Goal: Task Accomplishment & Management: Manage account settings

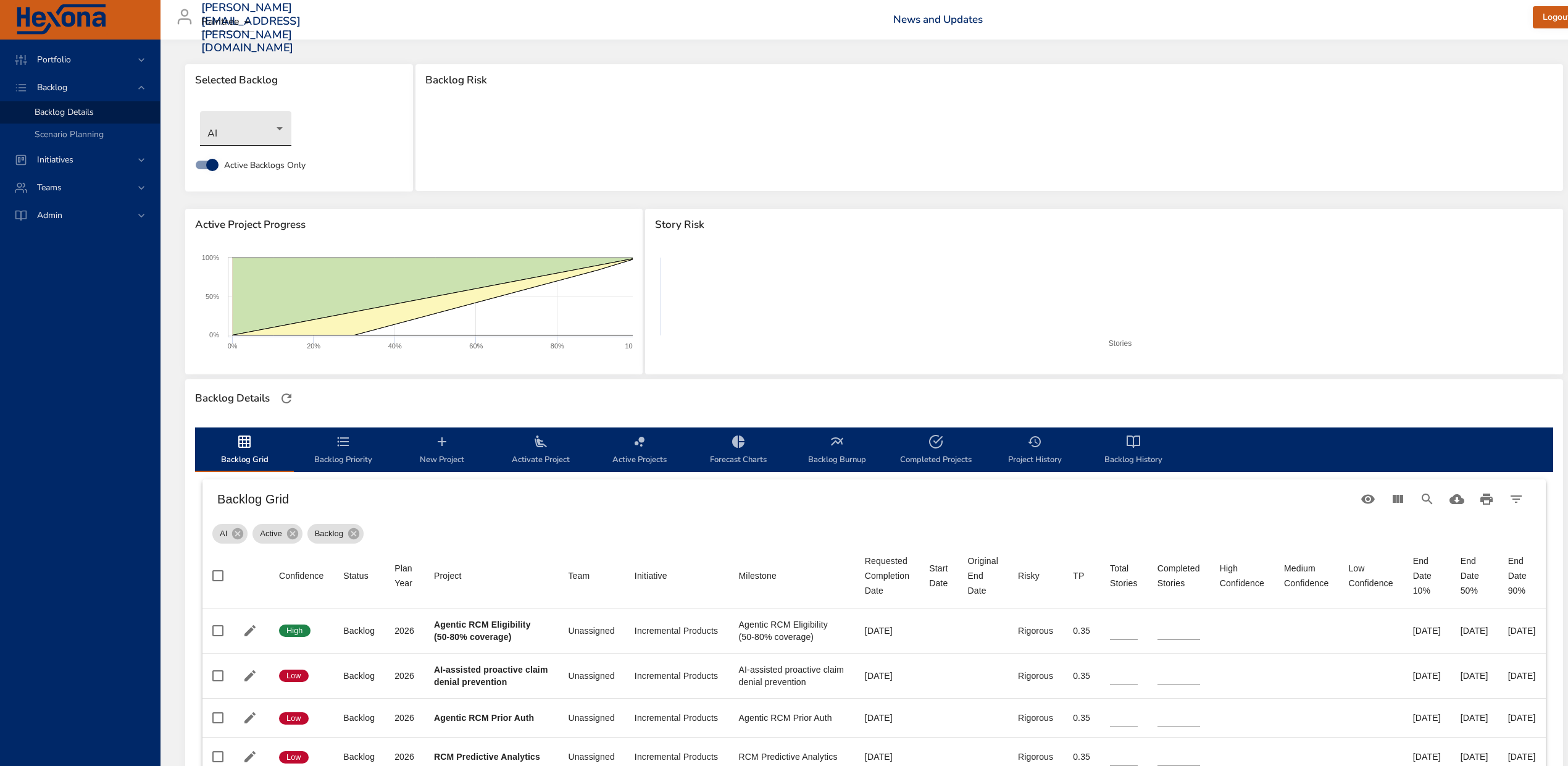
click at [276, 126] on body "Portfolio Backlog Backlog Details Scenario Planning Initiatives Teams Admin [PE…" at bounding box center [784, 383] width 1568 height 766
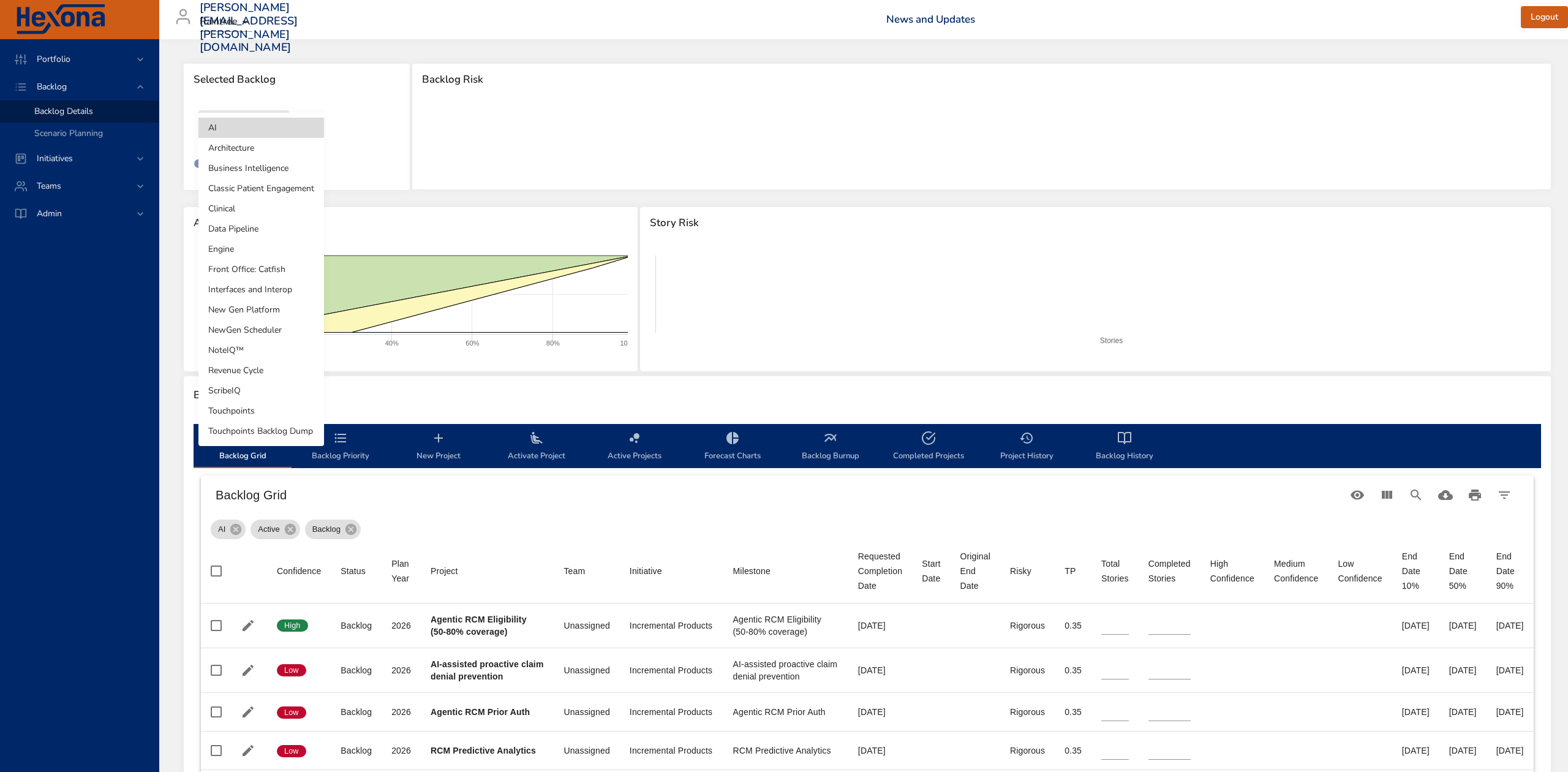
click at [270, 406] on li "Touchpoints" at bounding box center [261, 410] width 125 height 20
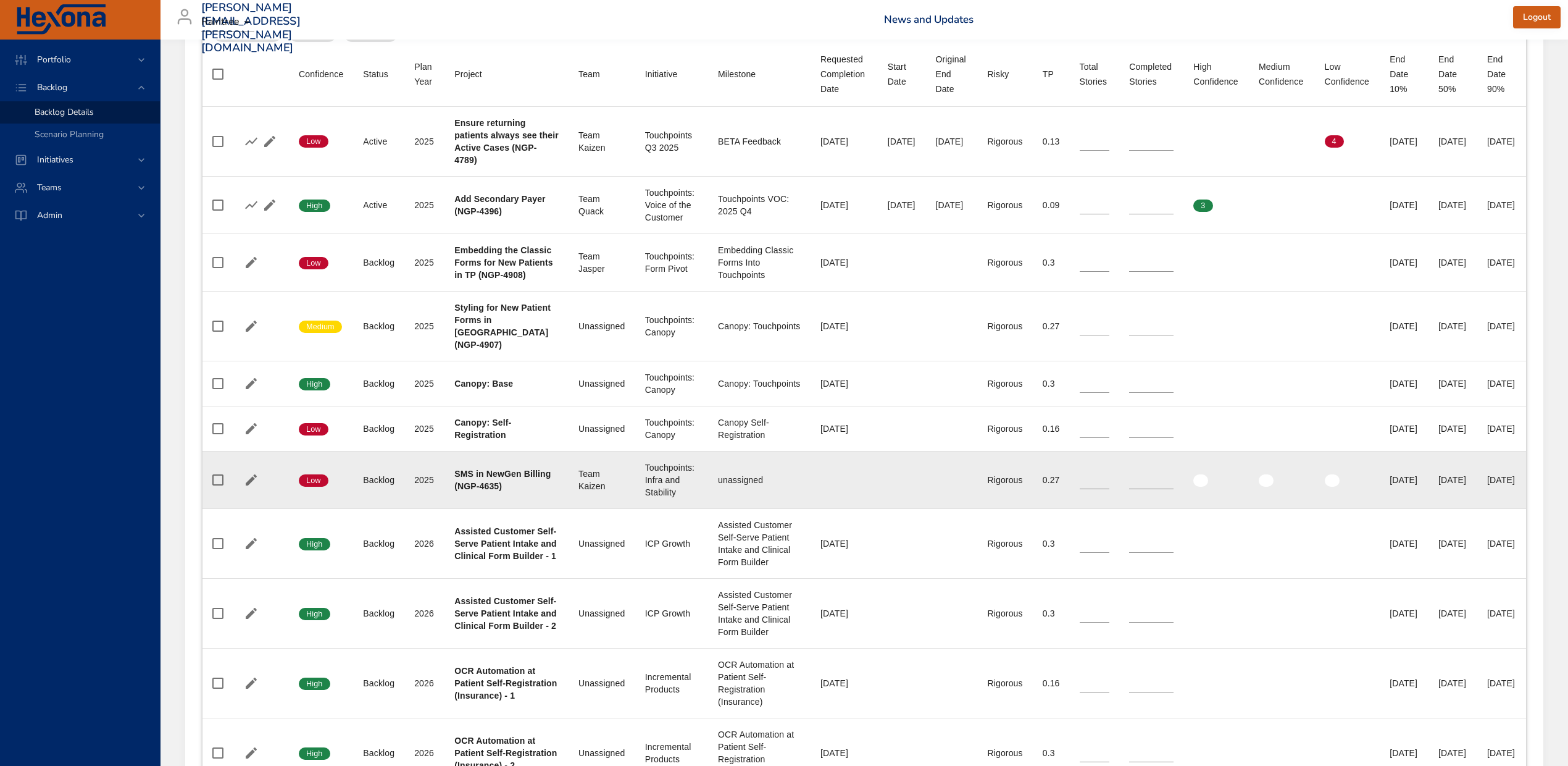
scroll to position [494, 0]
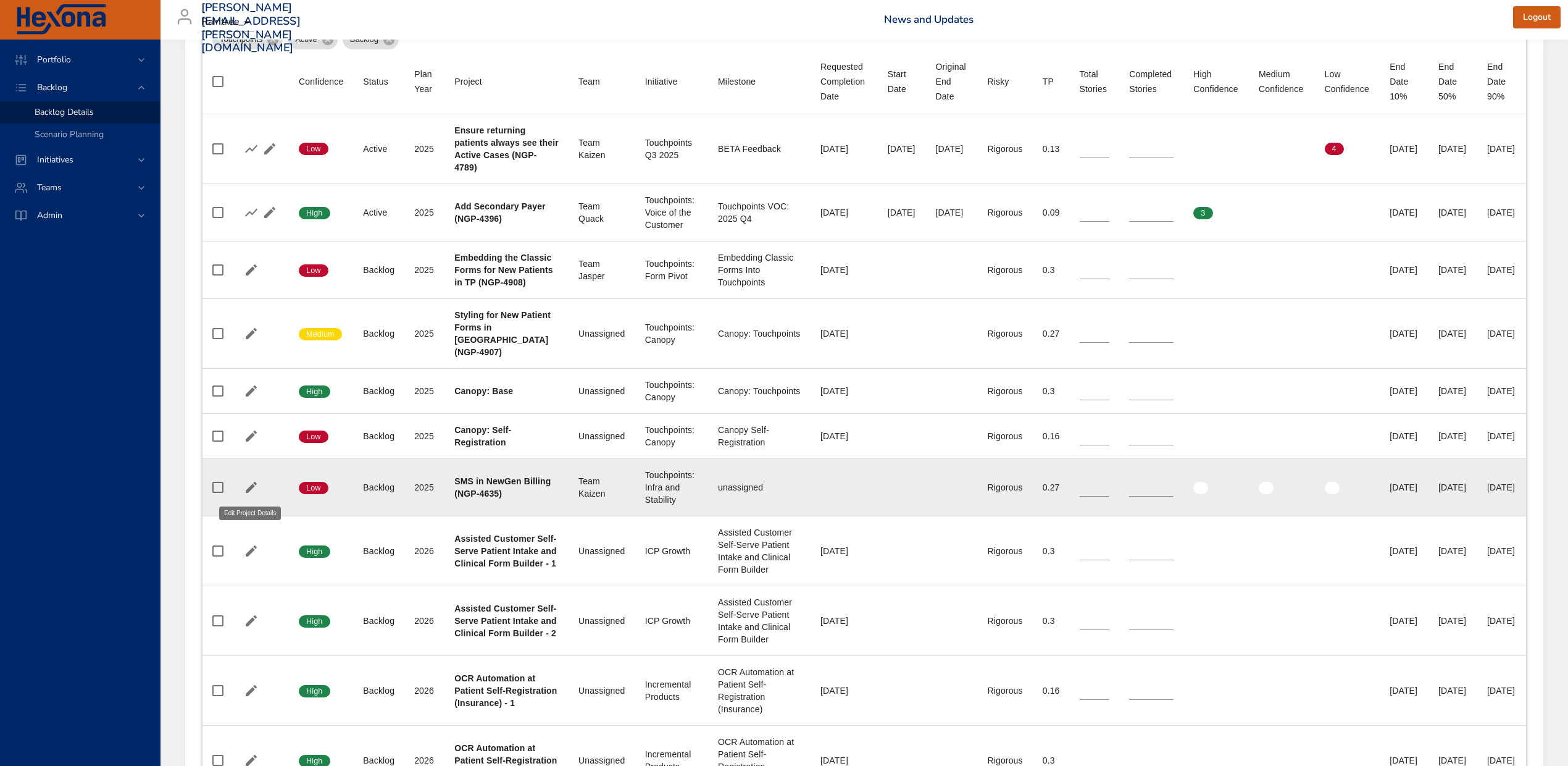
click at [248, 453] on icon "button" at bounding box center [251, 487] width 15 height 15
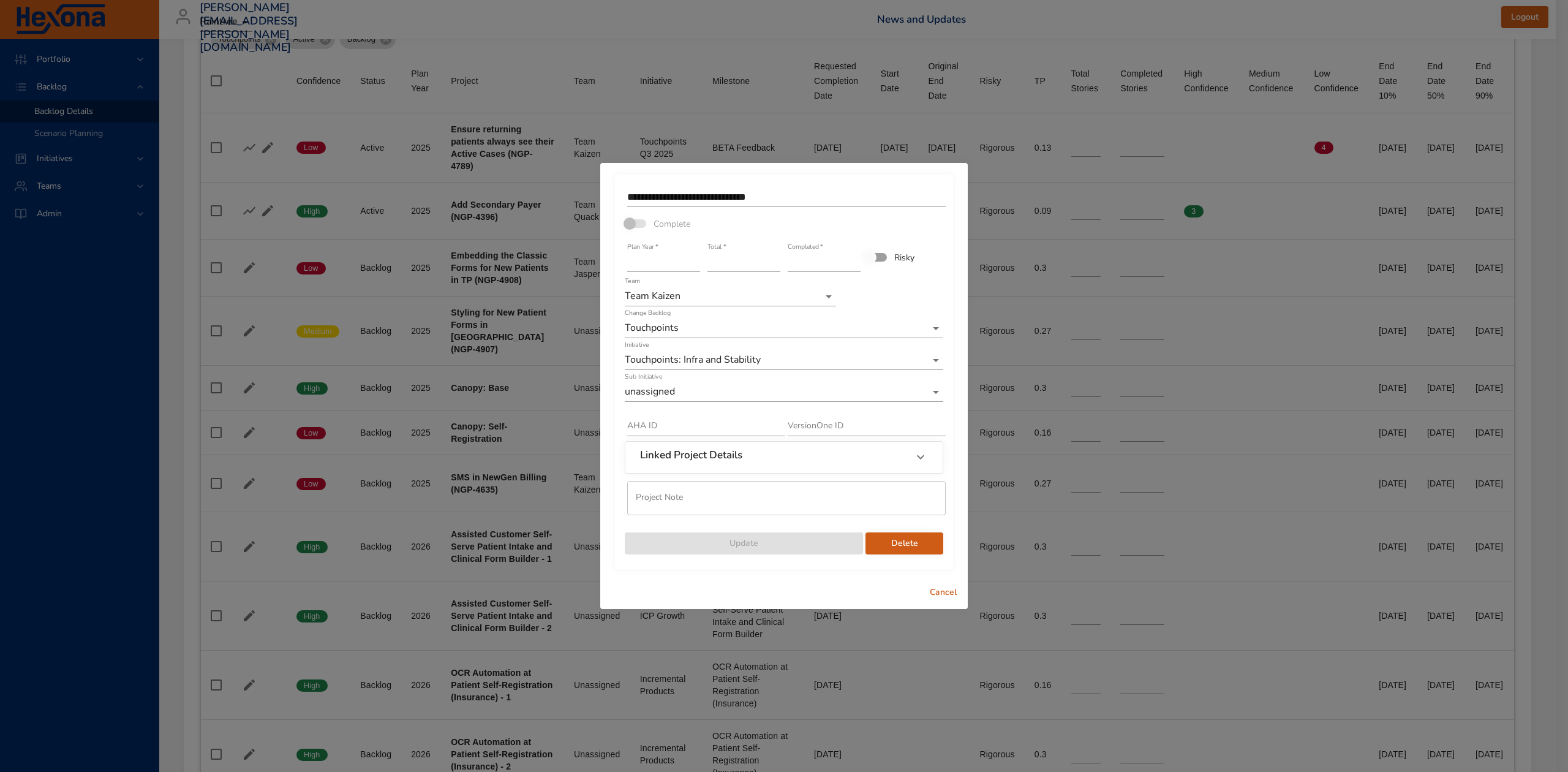
click at [937, 392] on li "unassigned" at bounding box center [784, 392] width 319 height 20
click at [942, 449] on span "Cancel" at bounding box center [942, 592] width 29 height 15
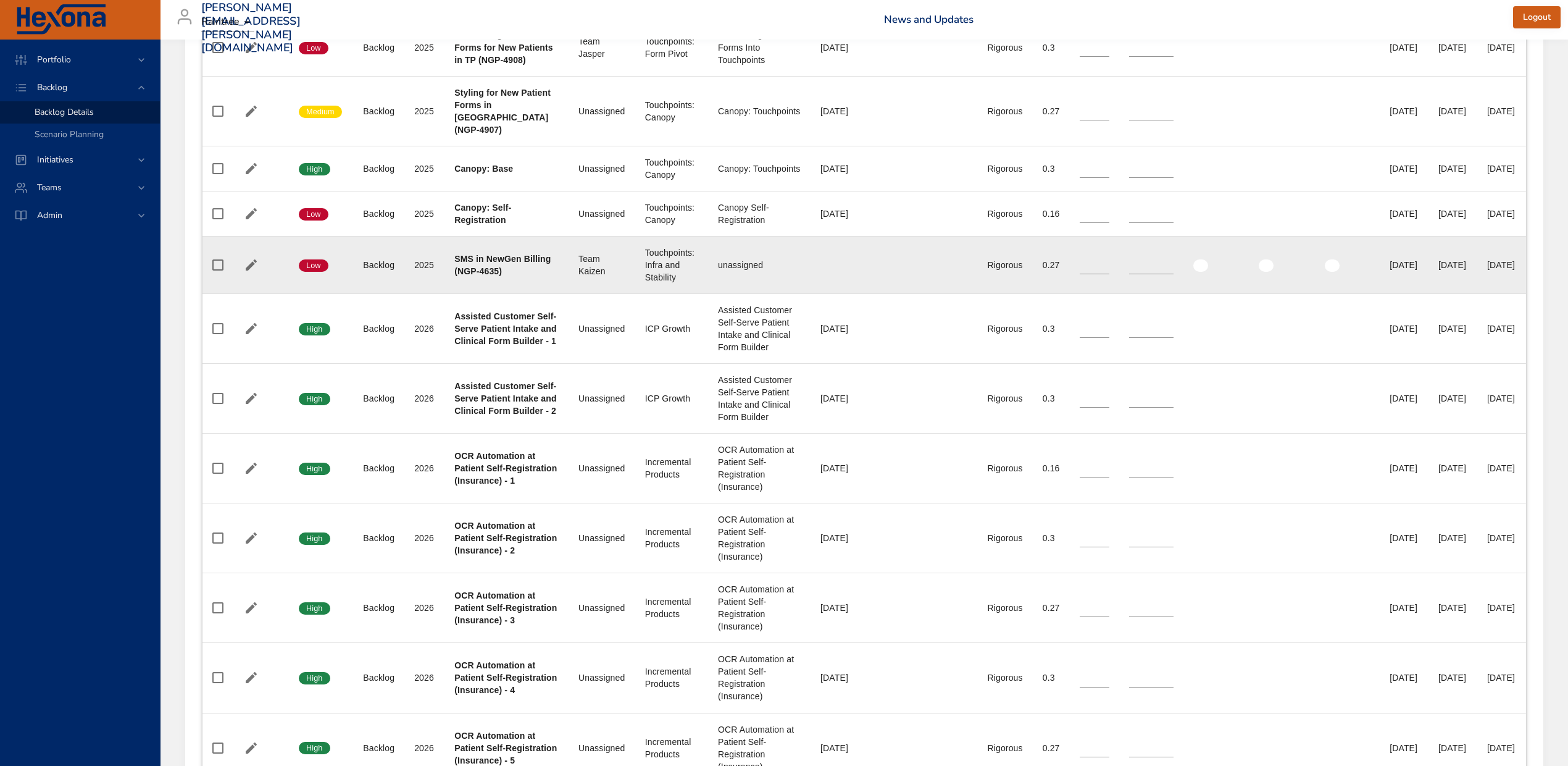
scroll to position [336, 0]
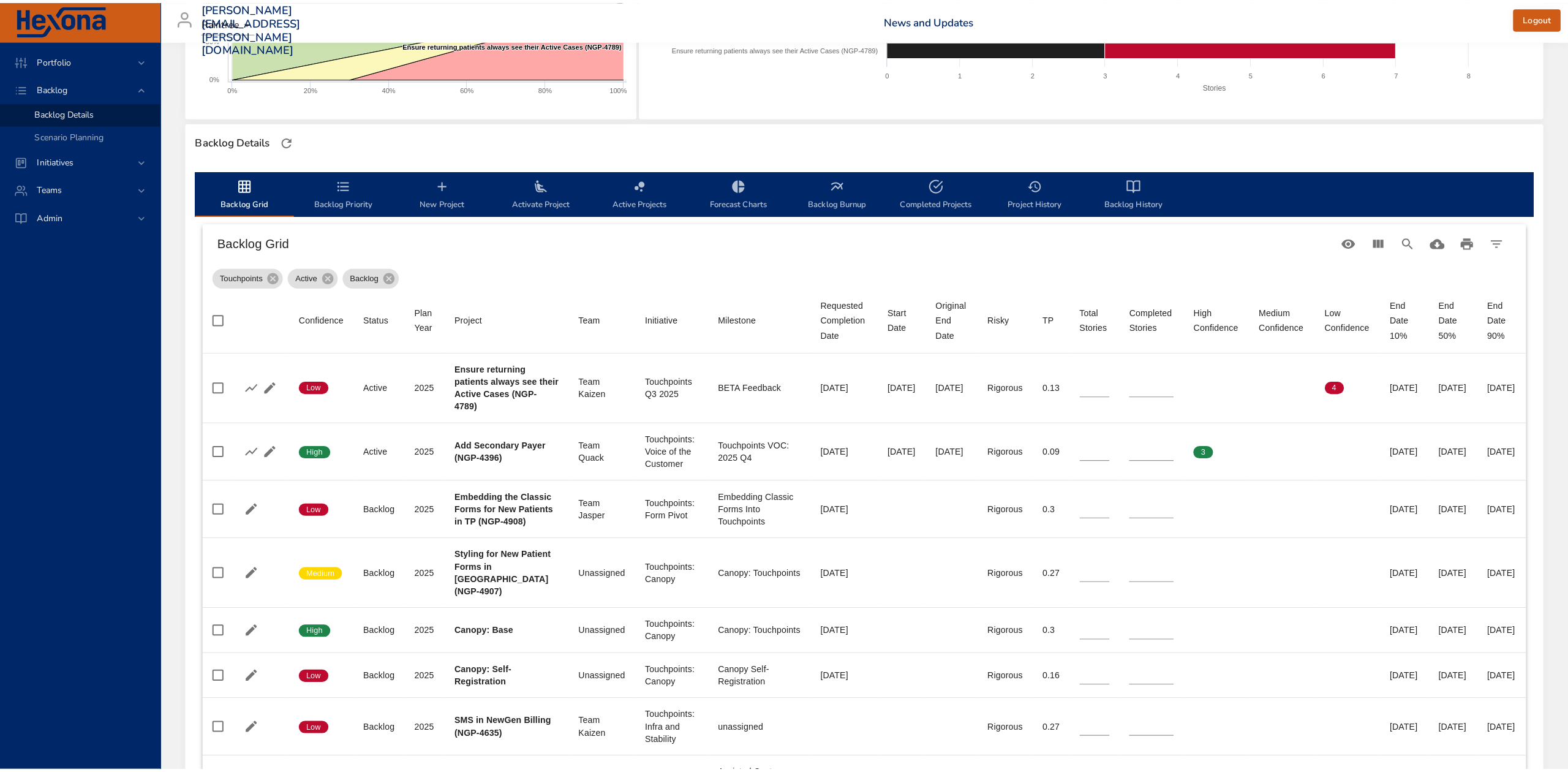
scroll to position [88, 0]
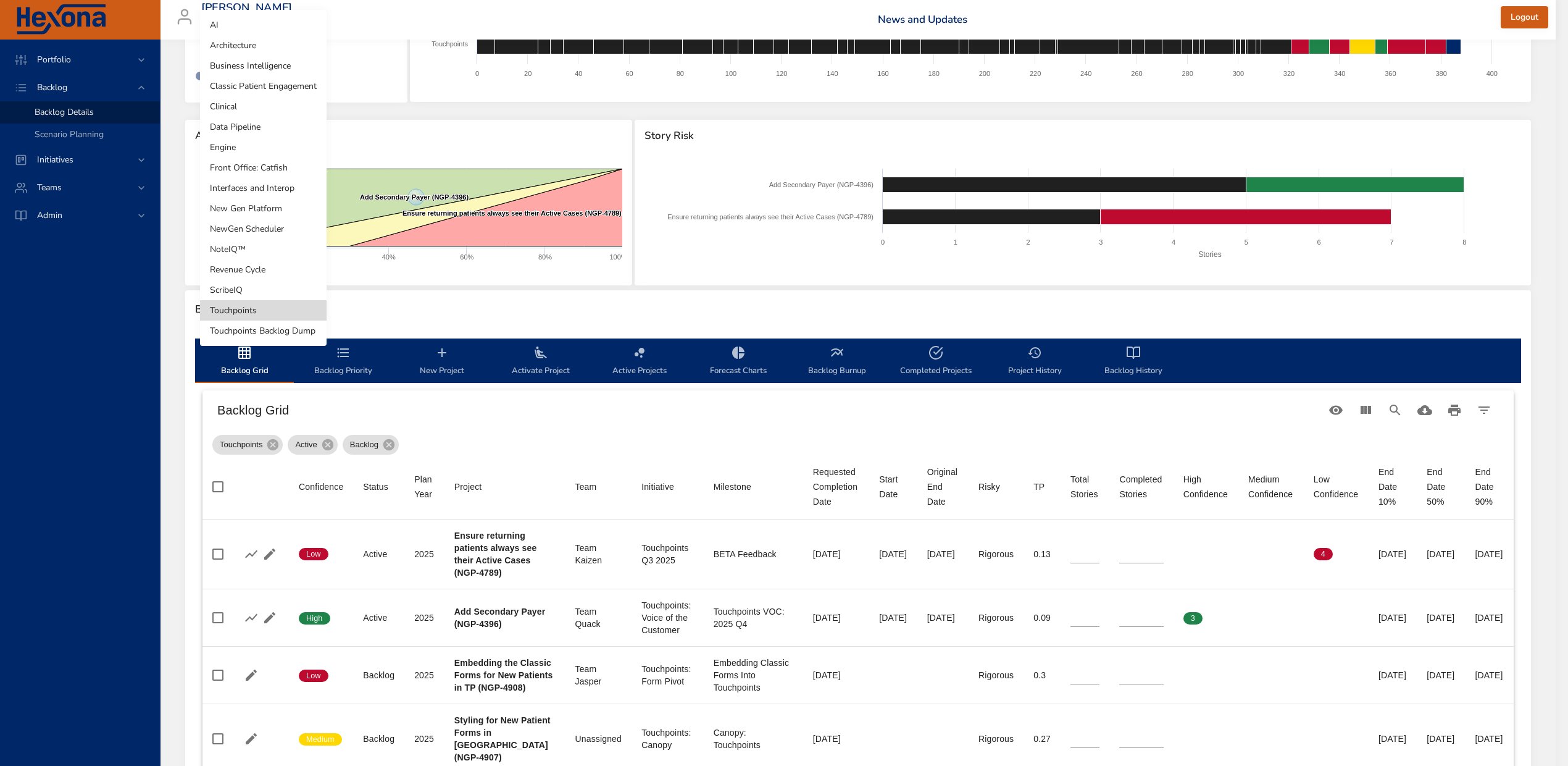
click at [275, 47] on body "Portfolio Backlog Backlog Details Scenario Planning Initiatives Teams Admin [PE…" at bounding box center [784, 294] width 1568 height 766
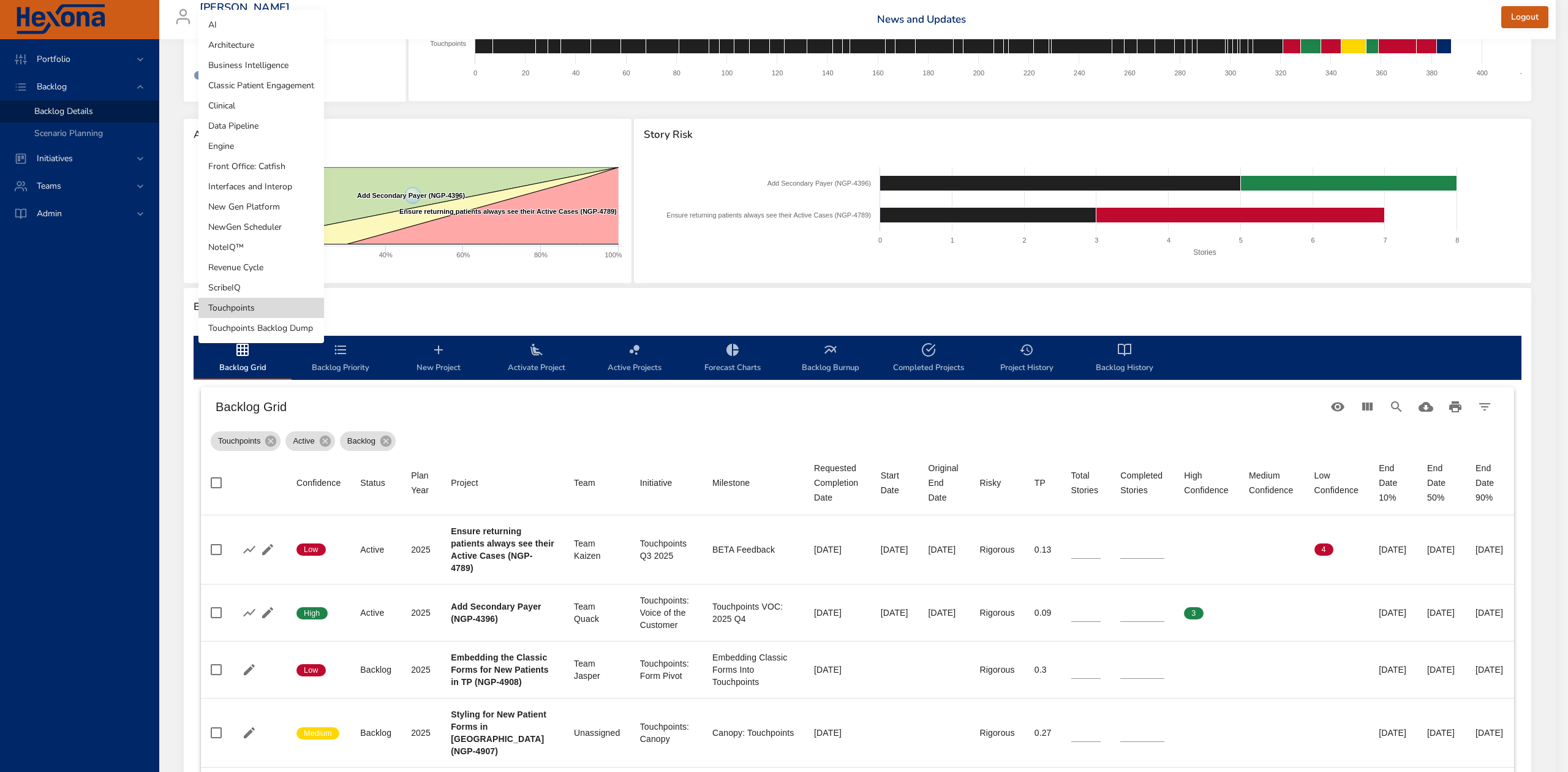
click at [273, 272] on li "Revenue Cycle" at bounding box center [261, 267] width 125 height 20
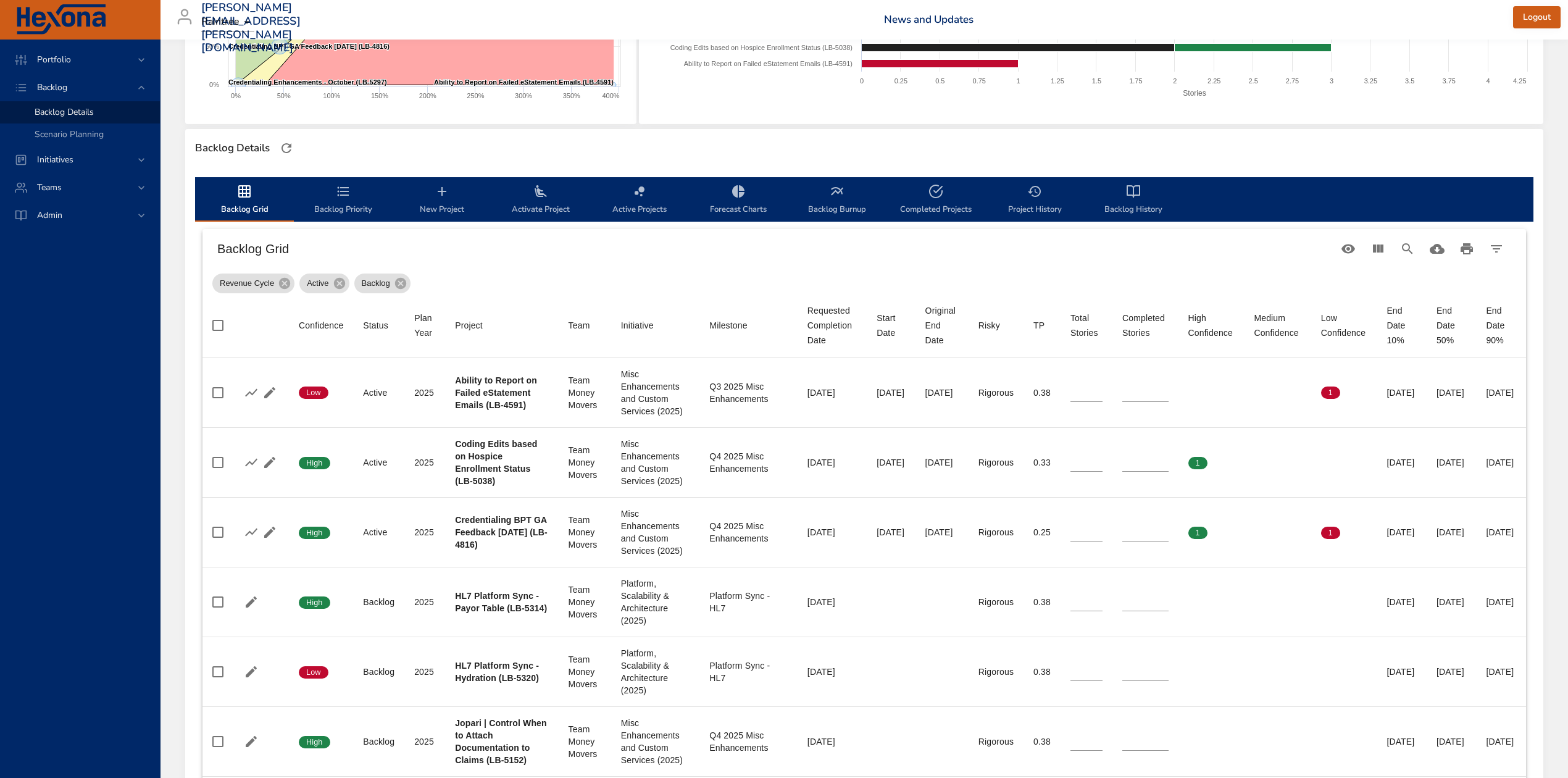
scroll to position [411, 0]
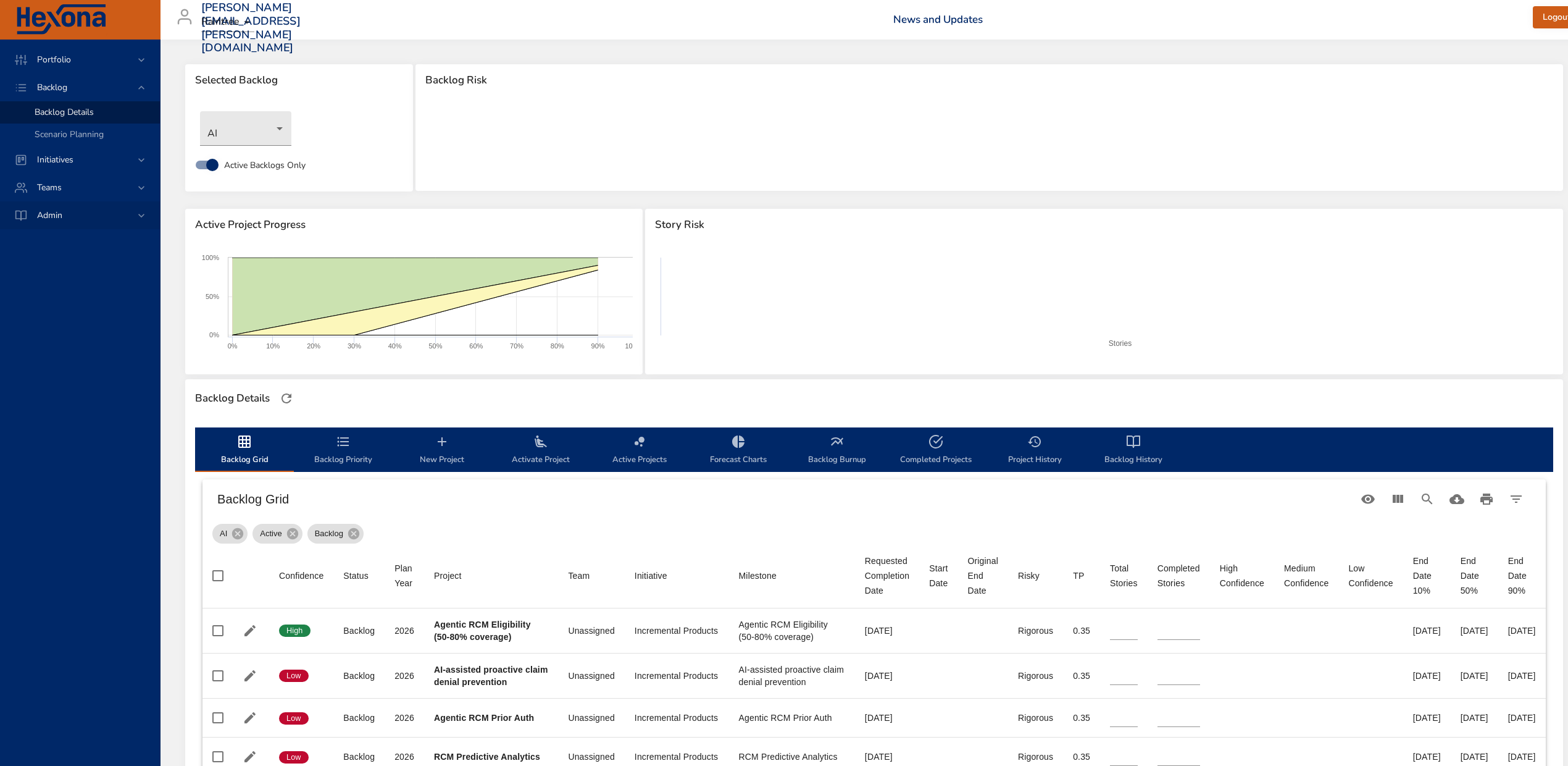
click at [47, 215] on span "Admin" at bounding box center [49, 215] width 45 height 12
click at [56, 116] on span "Initiatives" at bounding box center [55, 115] width 56 height 12
click at [55, 161] on span "Milestone Details" at bounding box center [68, 162] width 67 height 12
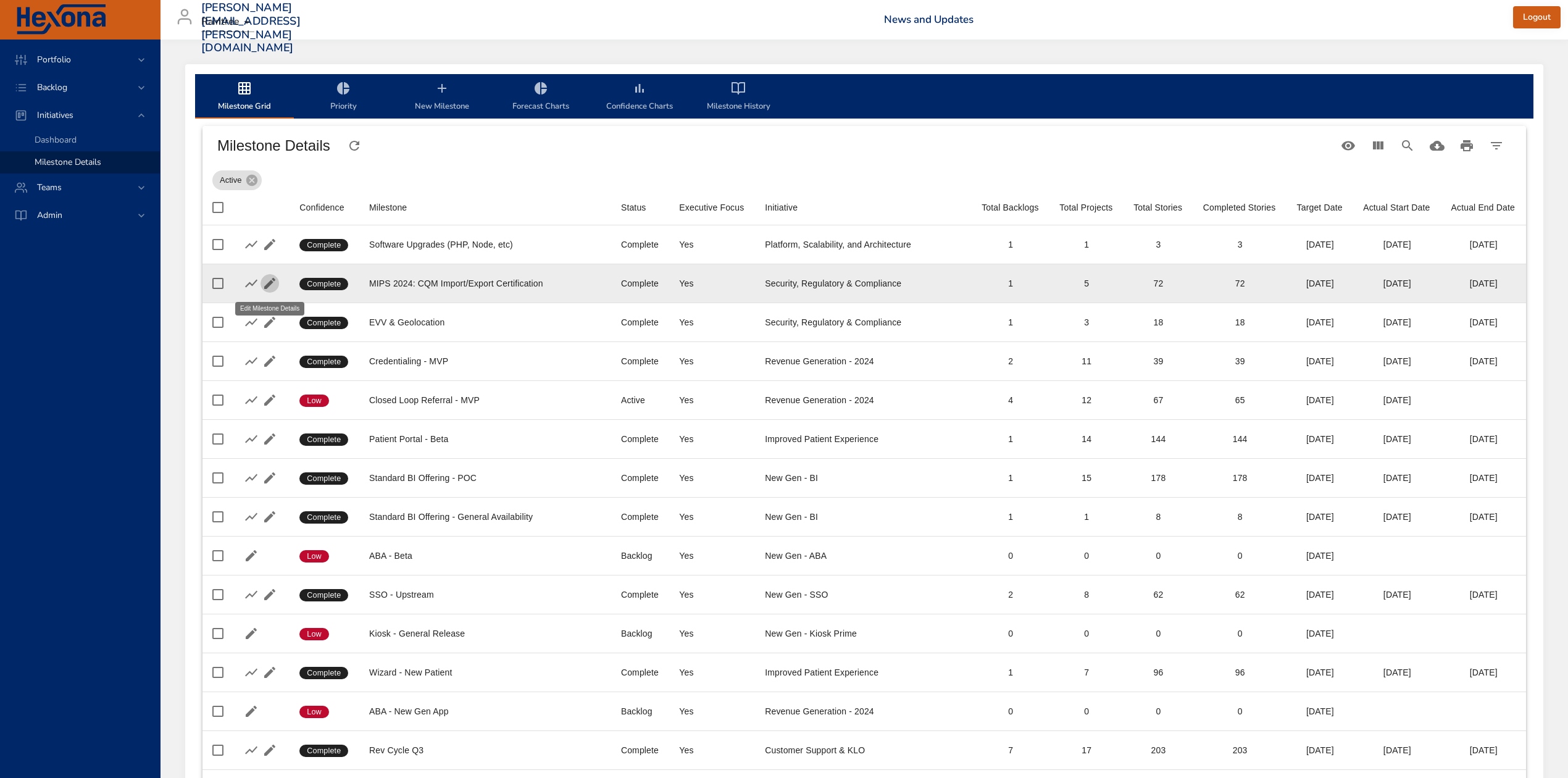
click at [268, 283] on icon "button" at bounding box center [269, 283] width 11 height 11
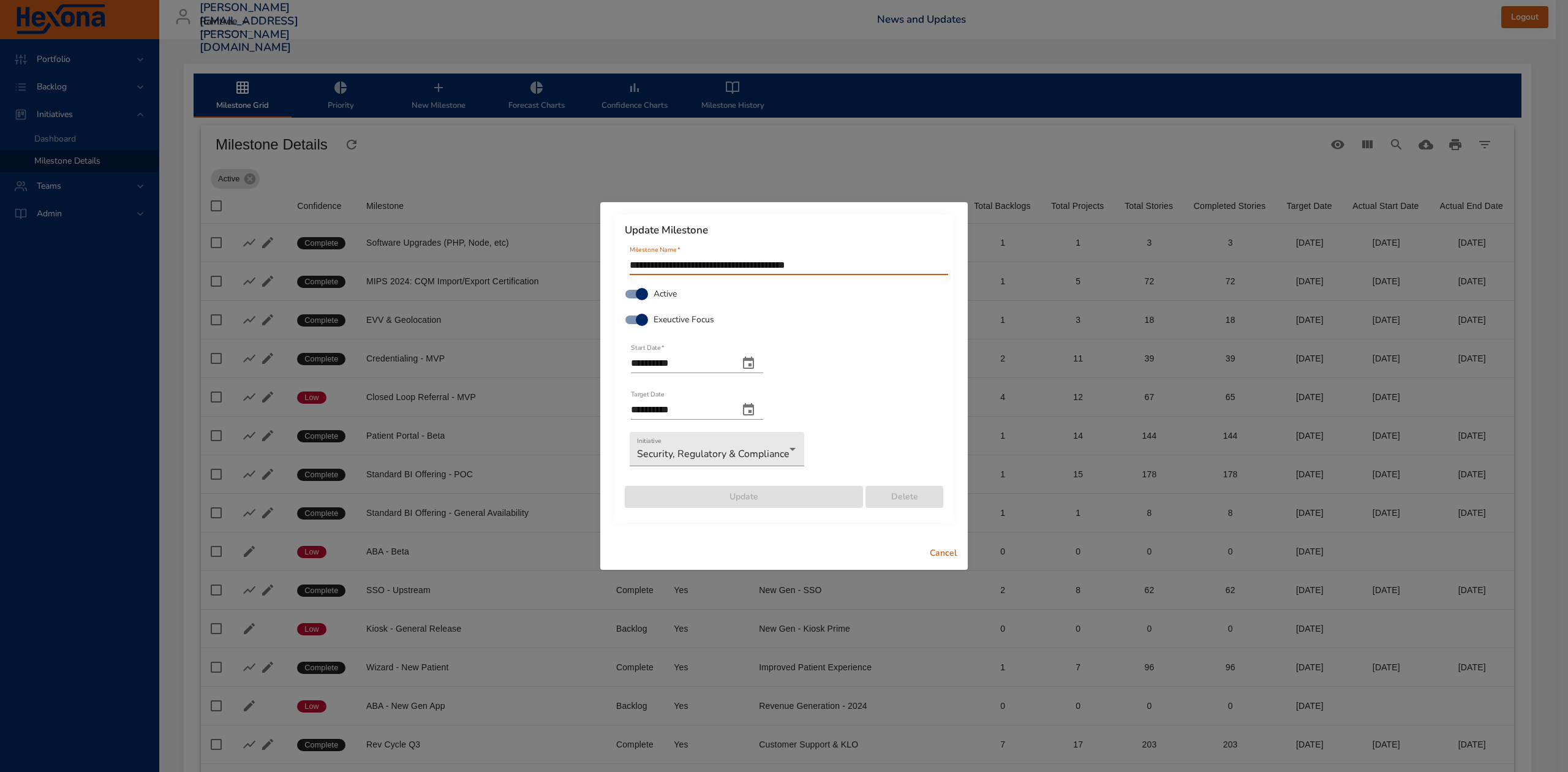
click at [934, 550] on span "Cancel" at bounding box center [942, 553] width 29 height 15
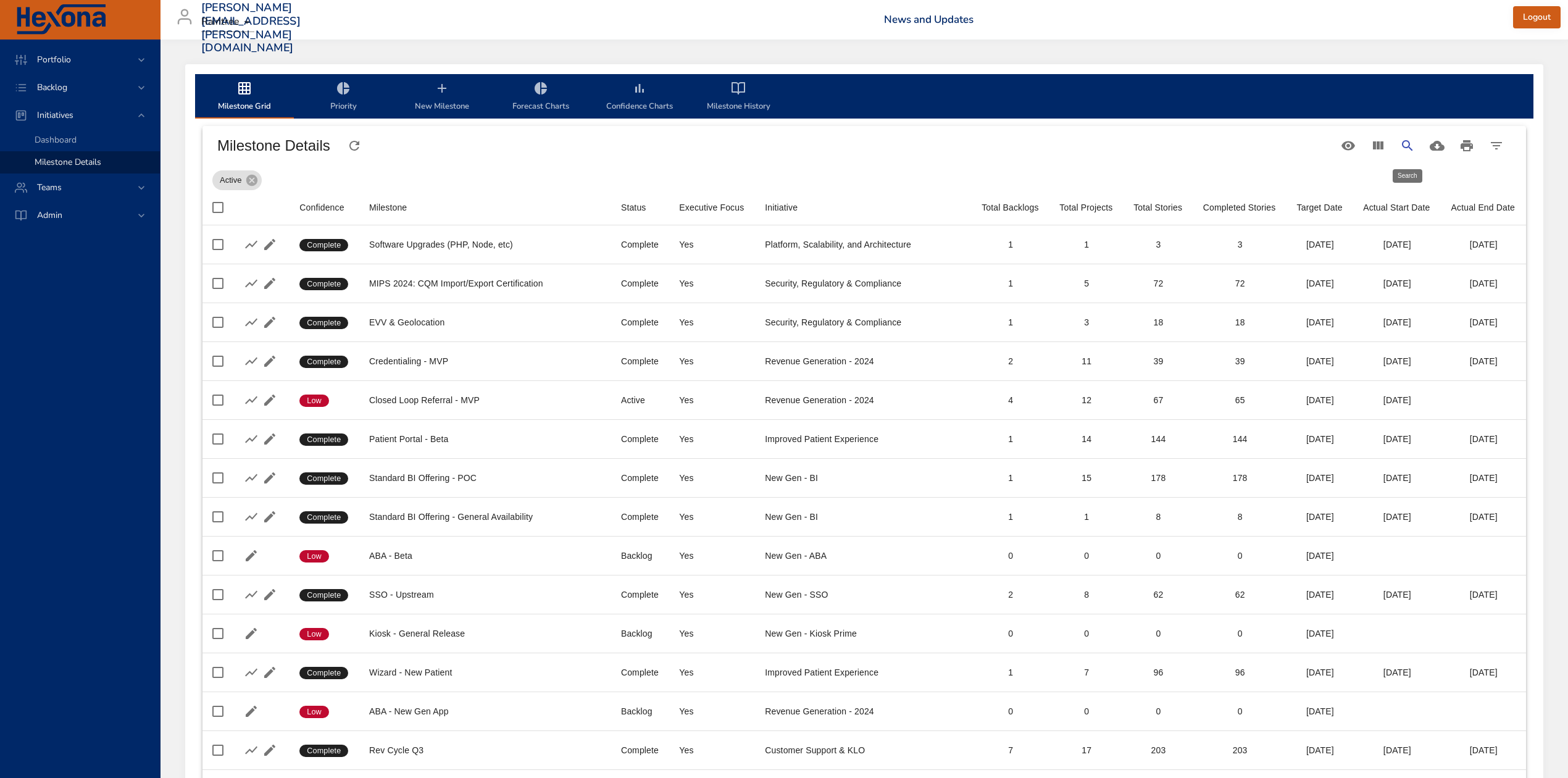
click at [1398, 142] on button "Search" at bounding box center [1407, 145] width 30 height 30
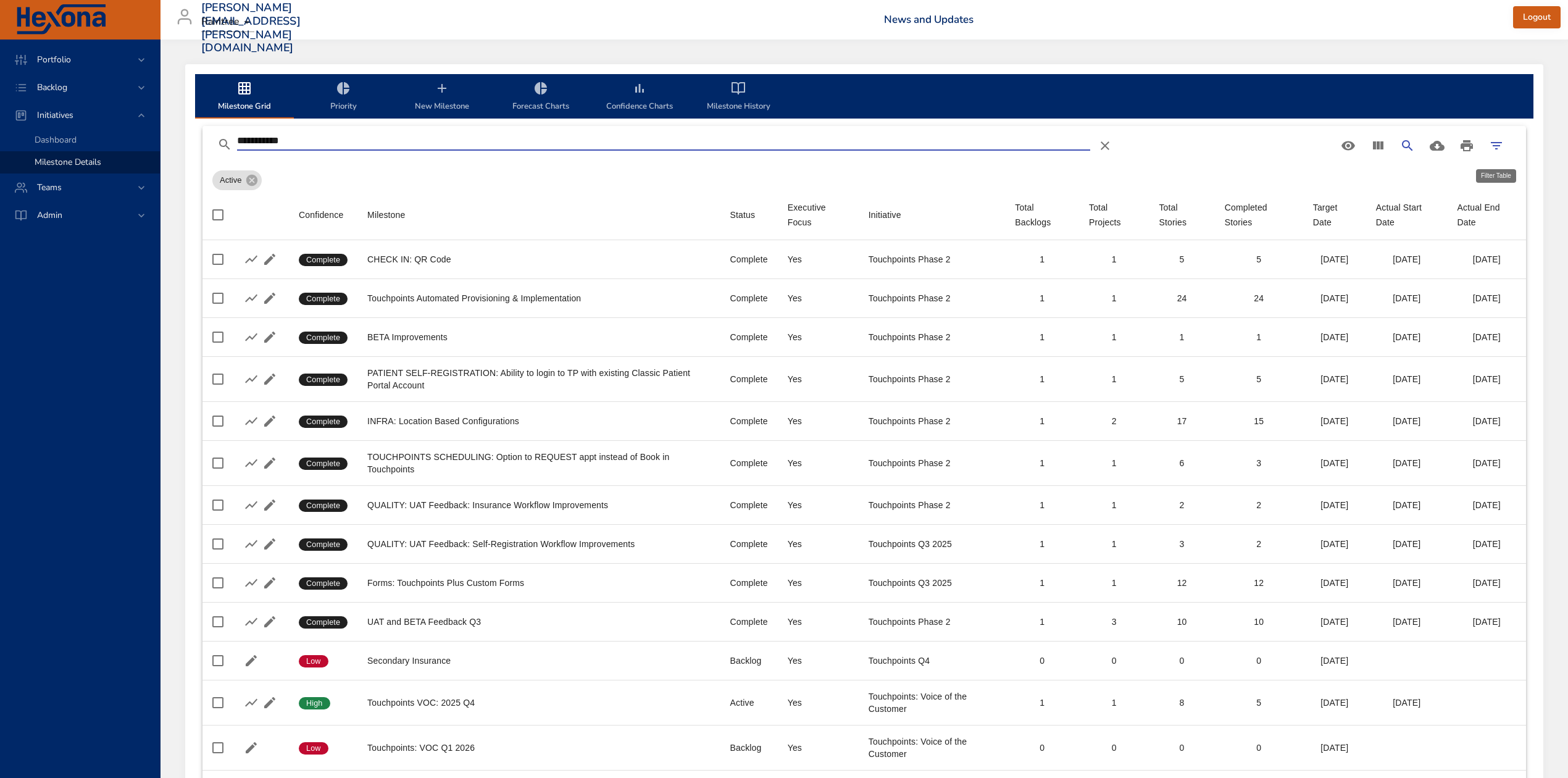
type input "**********"
click at [1494, 143] on icon "Filter Table" at bounding box center [1496, 146] width 11 height 7
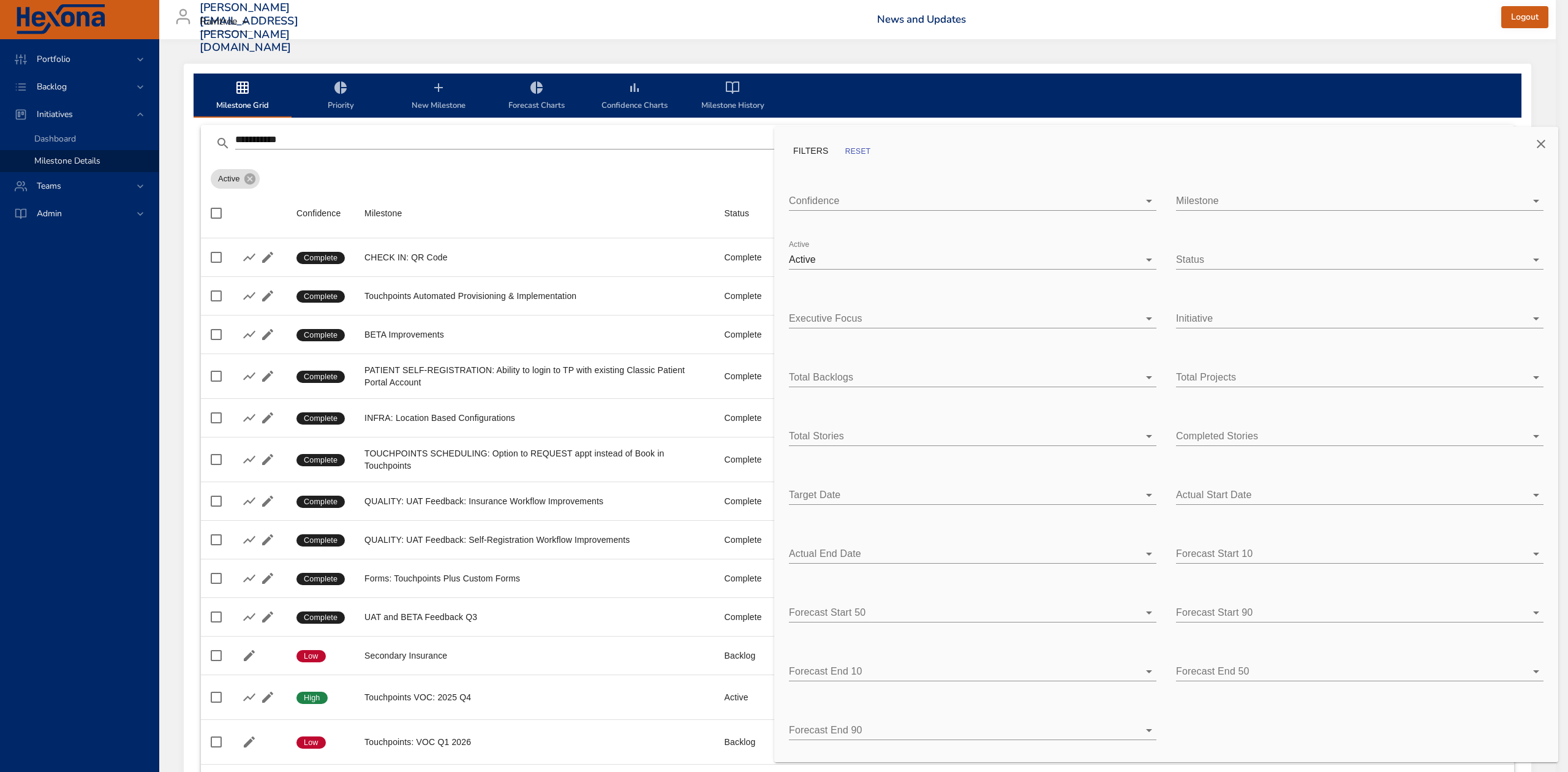
click at [1530, 261] on body "**********" at bounding box center [784, 386] width 1568 height 772
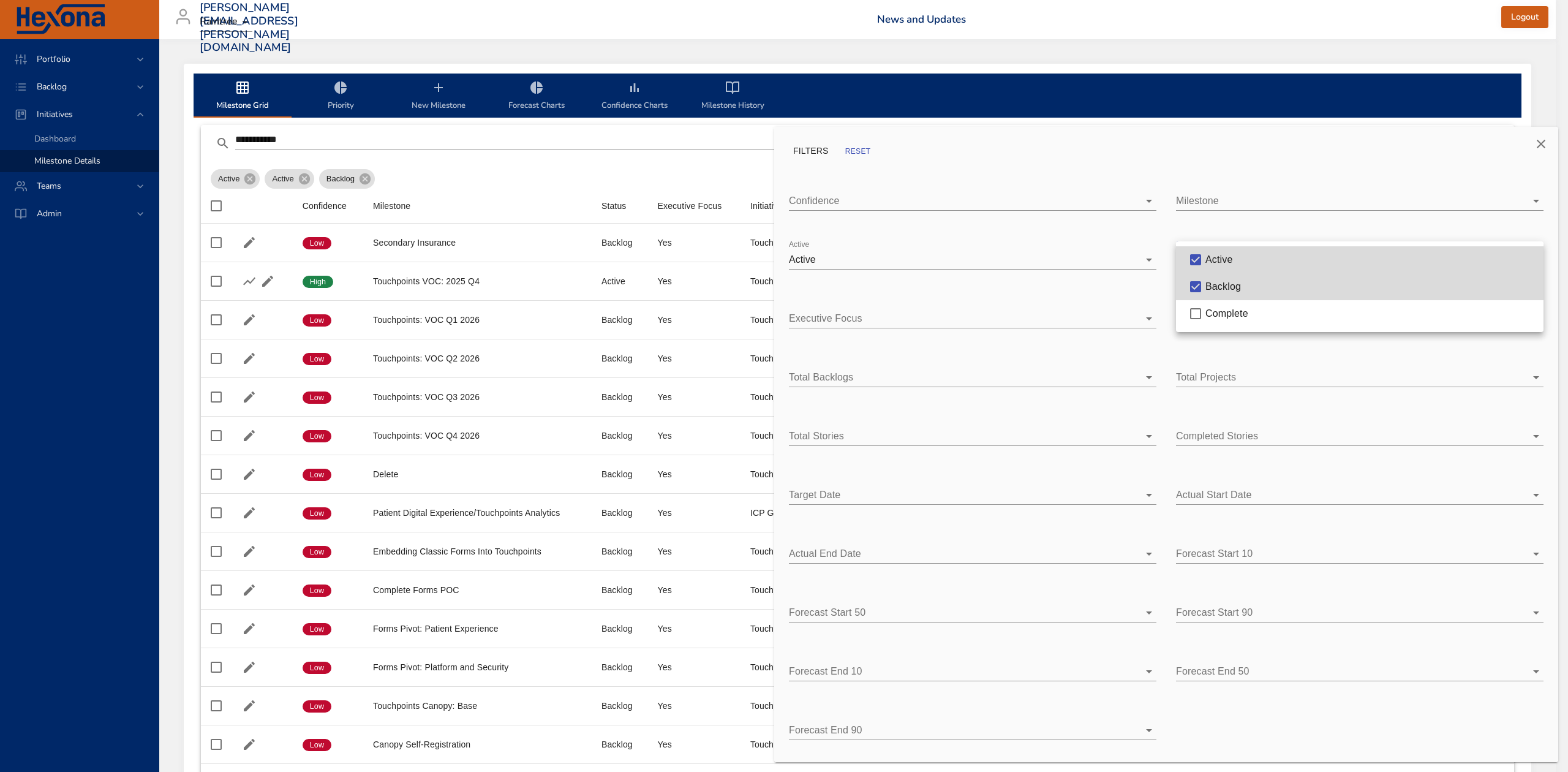
click at [662, 177] on div at bounding box center [784, 386] width 1568 height 772
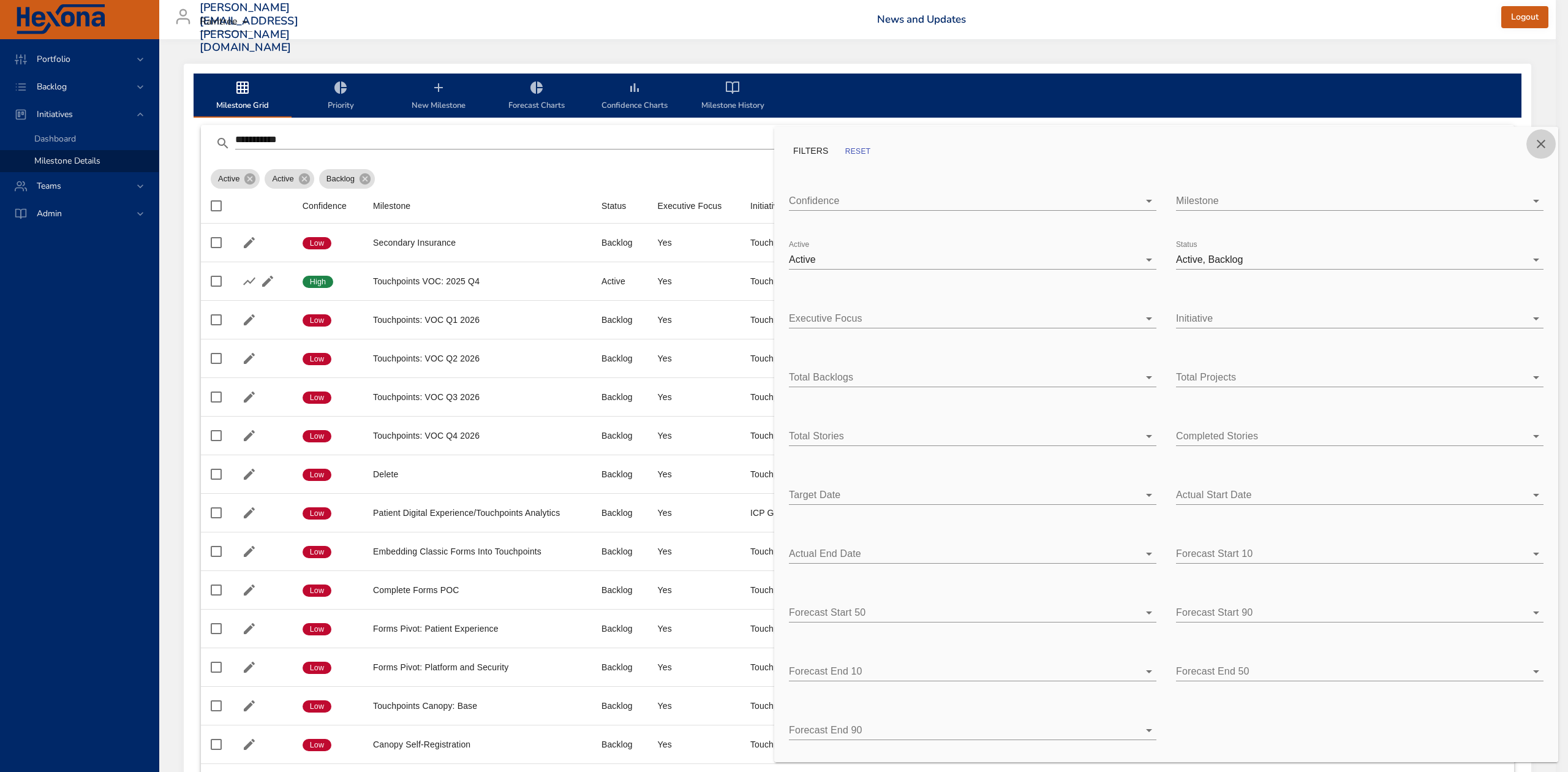
click at [1546, 137] on icon "Close" at bounding box center [1540, 144] width 15 height 15
